Goal: Check status

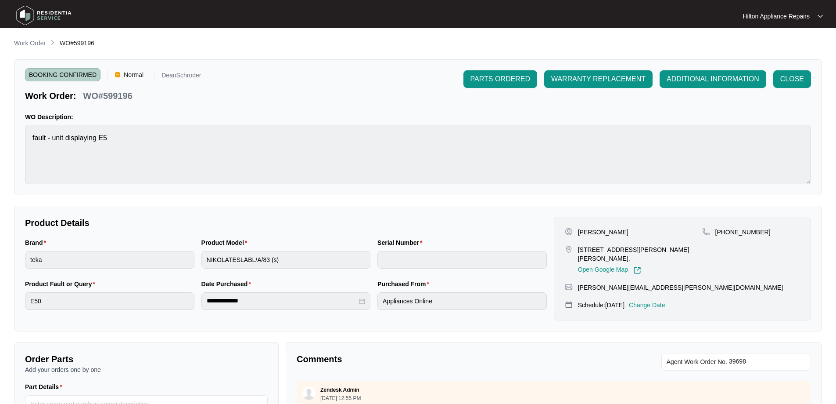
scroll to position [704, 0]
click at [25, 42] on p "Work Order" at bounding box center [30, 43] width 32 height 9
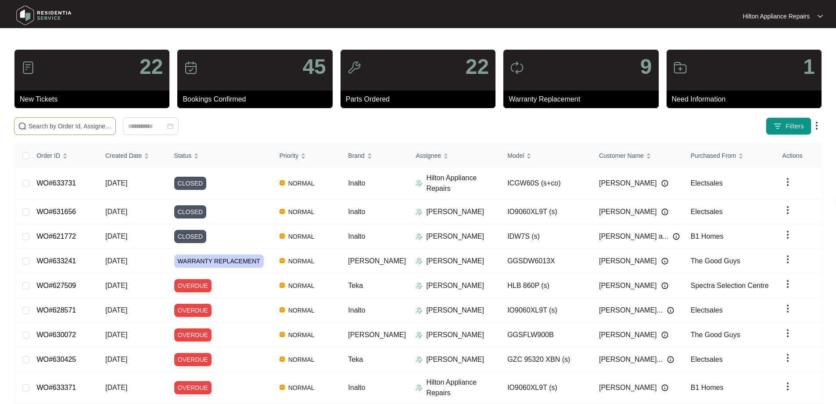
click at [101, 126] on input "text" at bounding box center [70, 126] width 83 height 10
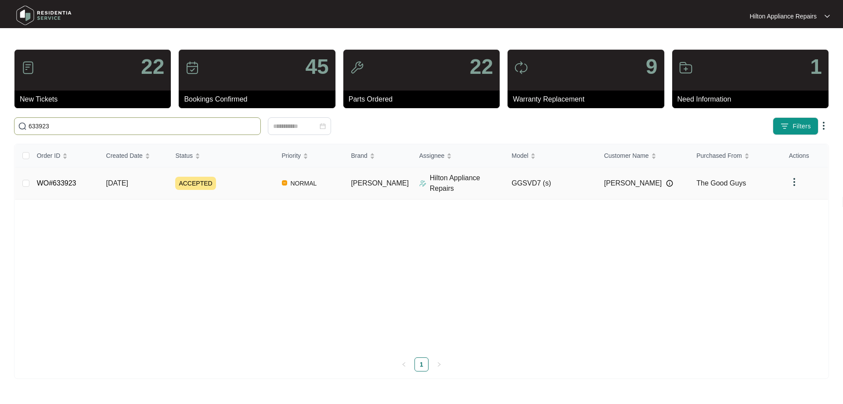
type input "633923"
click at [260, 181] on div "ACCEPTED" at bounding box center [224, 183] width 99 height 13
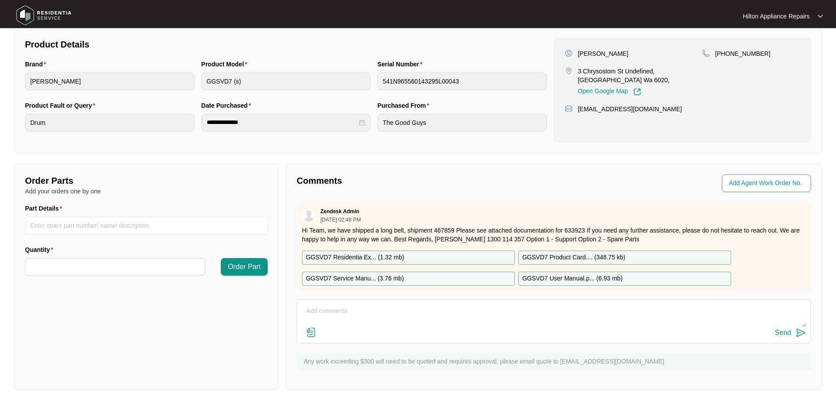
click at [764, 185] on input "string" at bounding box center [767, 183] width 77 height 11
type input "J"
type input "41811"
click at [711, 159] on div "**********" at bounding box center [418, 125] width 808 height 530
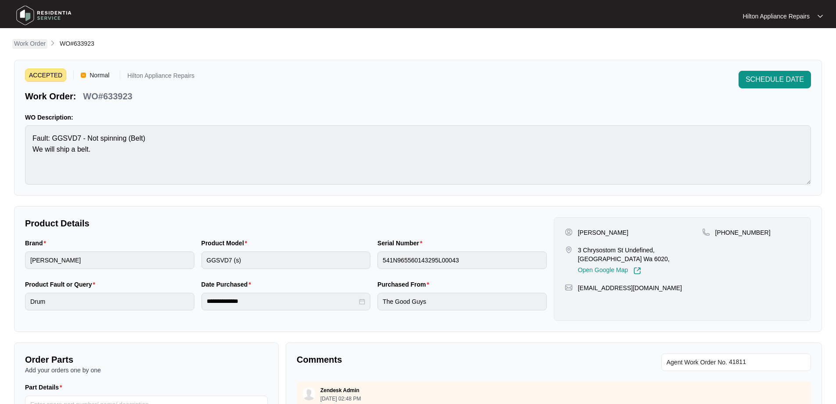
click at [32, 40] on p "Work Order" at bounding box center [30, 43] width 32 height 9
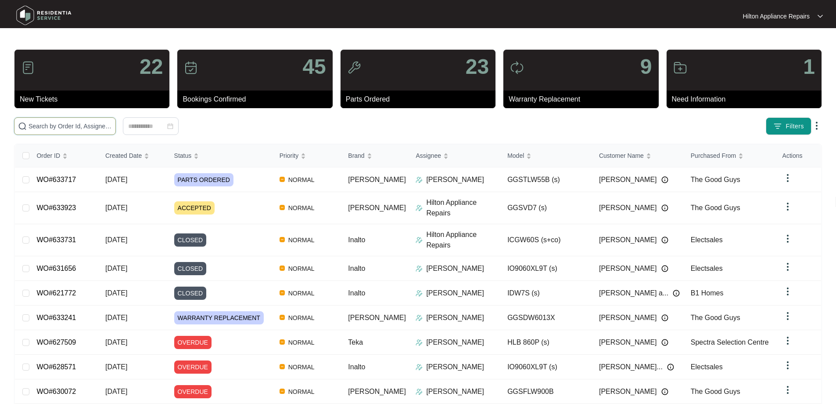
click at [112, 123] on input "text" at bounding box center [70, 126] width 83 height 10
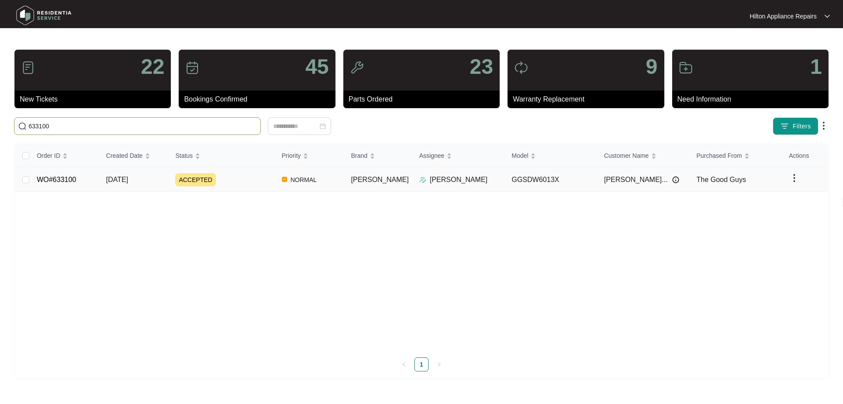
type input "633100"
click at [256, 178] on div "ACCEPTED" at bounding box center [224, 179] width 99 height 13
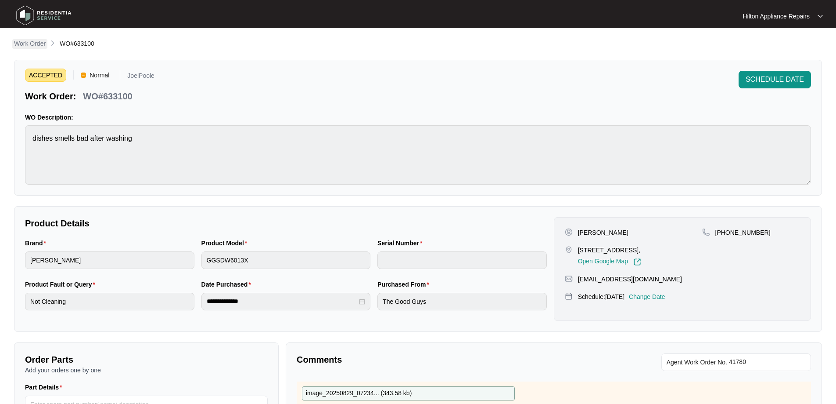
click at [36, 47] on p "Work Order" at bounding box center [30, 43] width 32 height 9
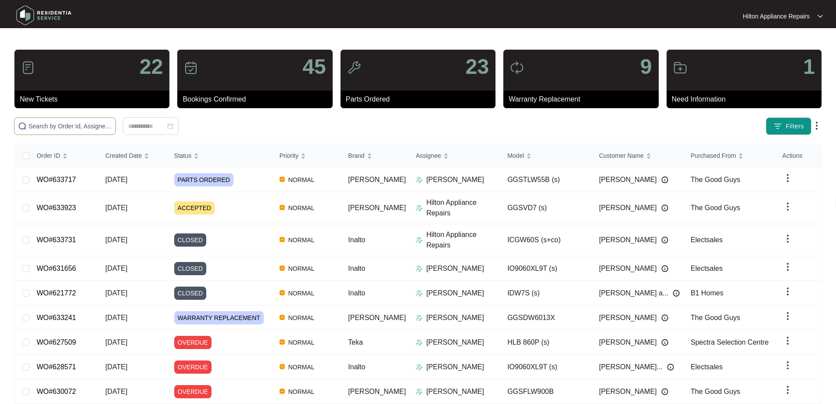
click at [97, 130] on input "text" at bounding box center [70, 126] width 83 height 10
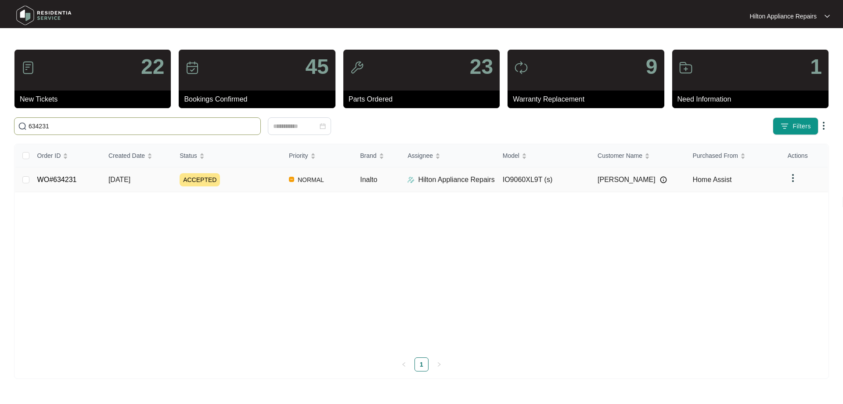
type input "634231"
click at [234, 182] on div "ACCEPTED" at bounding box center [231, 179] width 102 height 13
